Goal: Book appointment/travel/reservation

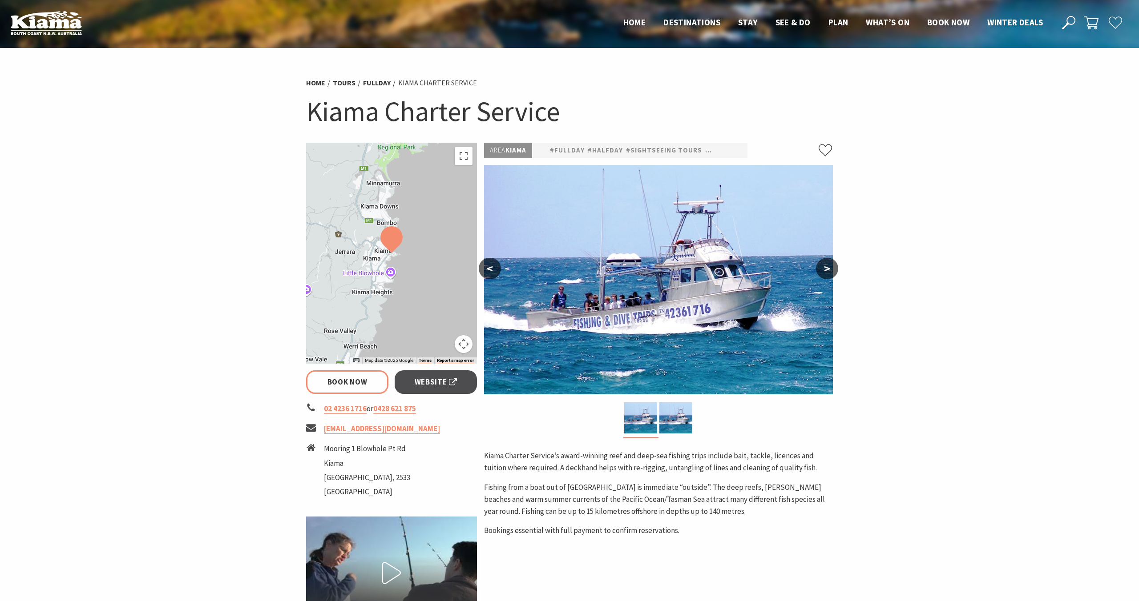
select select "3"
select select "2"
click at [954, 25] on span "Book now" at bounding box center [948, 22] width 42 height 11
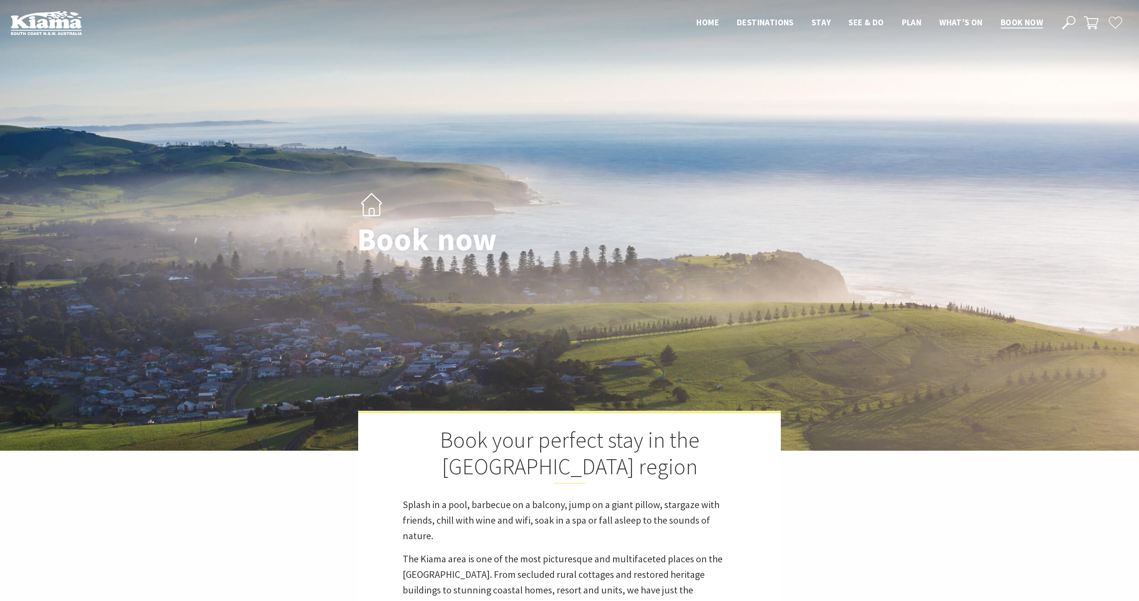
select select "3"
select select "2"
